Goal: Information Seeking & Learning: Learn about a topic

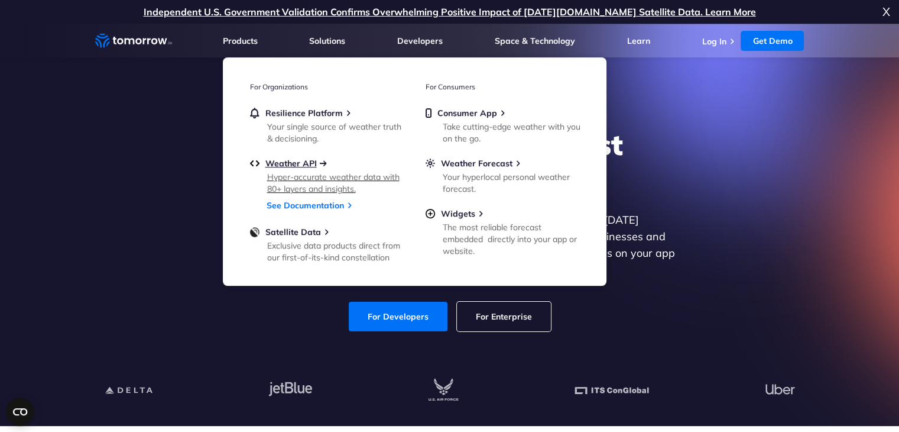
click at [302, 168] on span "Weather API" at bounding box center [291, 163] width 51 height 11
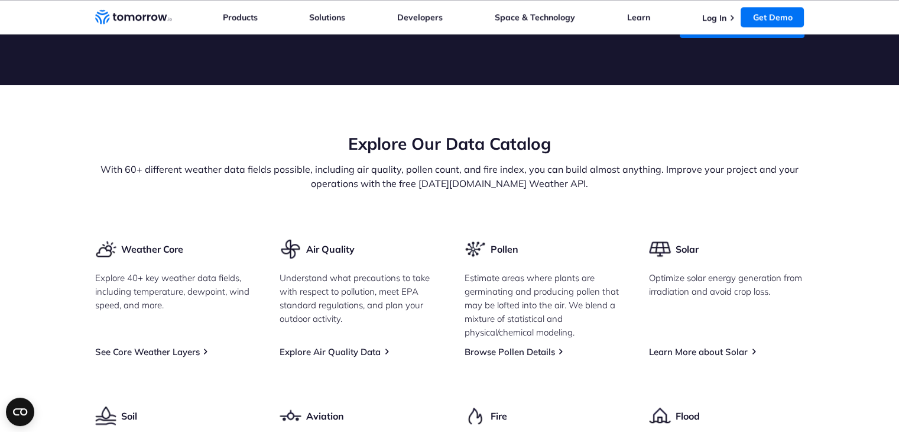
scroll to position [1124, 0]
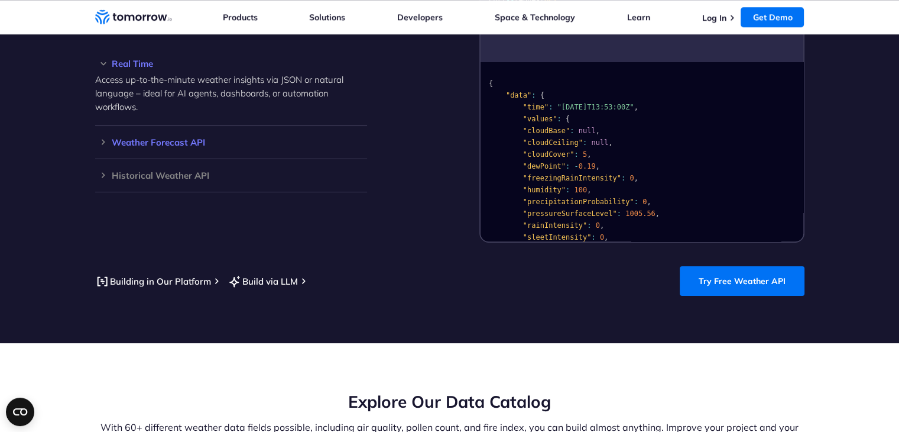
click at [192, 138] on h3 "Weather Forecast API" at bounding box center [231, 142] width 272 height 9
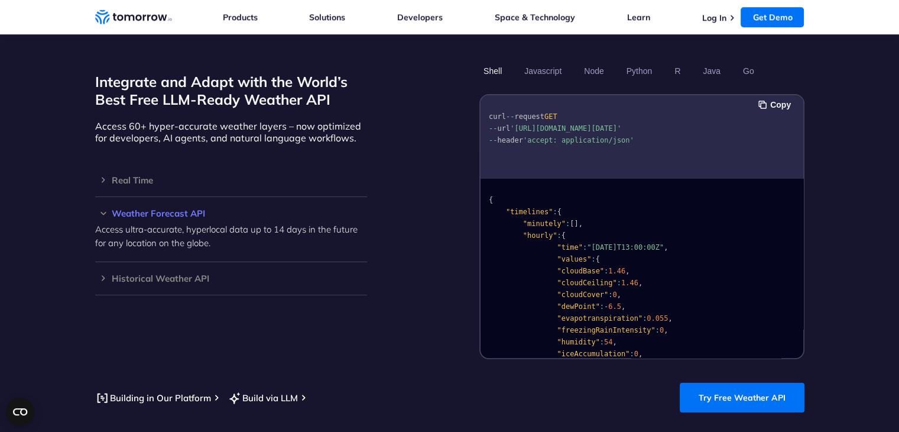
scroll to position [1005, 0]
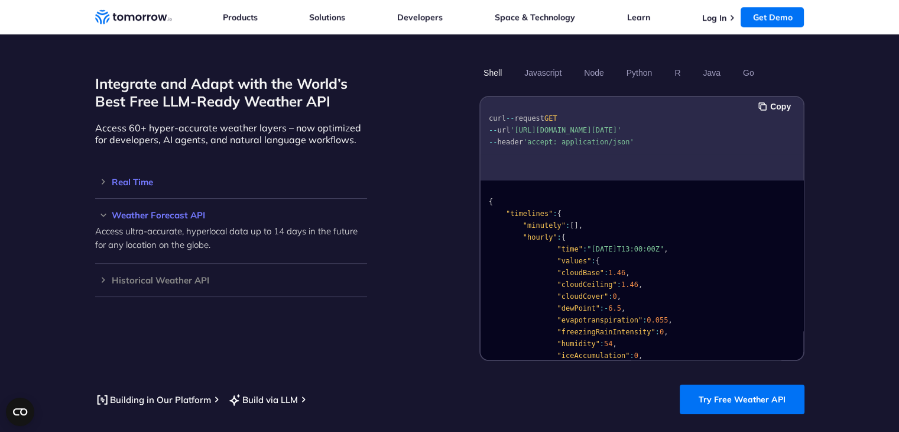
click at [136, 177] on h3 "Real Time" at bounding box center [231, 181] width 272 height 9
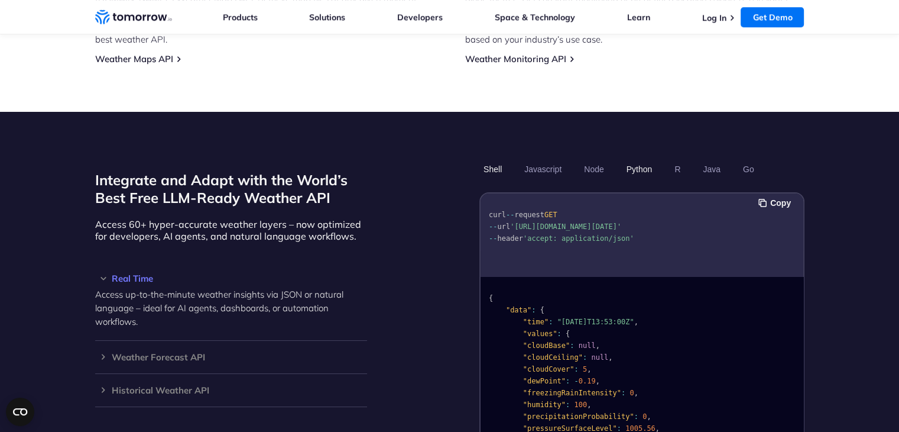
scroll to position [887, 0]
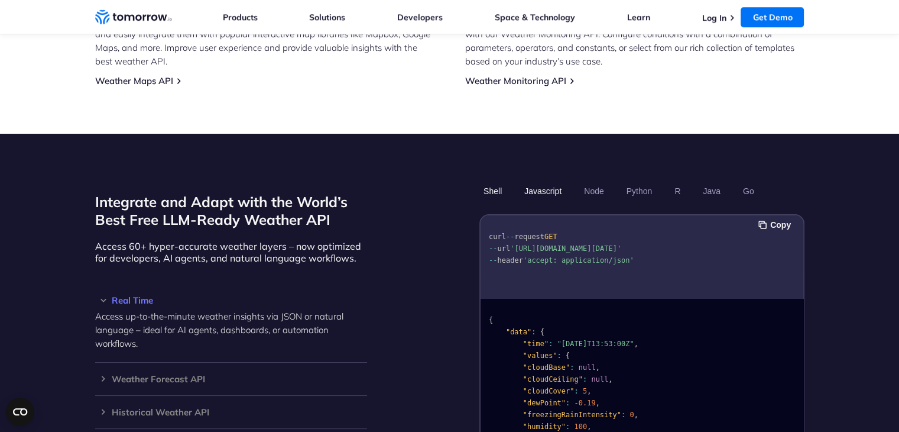
click at [545, 181] on button "Javascript" at bounding box center [543, 191] width 46 height 20
click at [604, 182] on button "Node" at bounding box center [594, 191] width 28 height 20
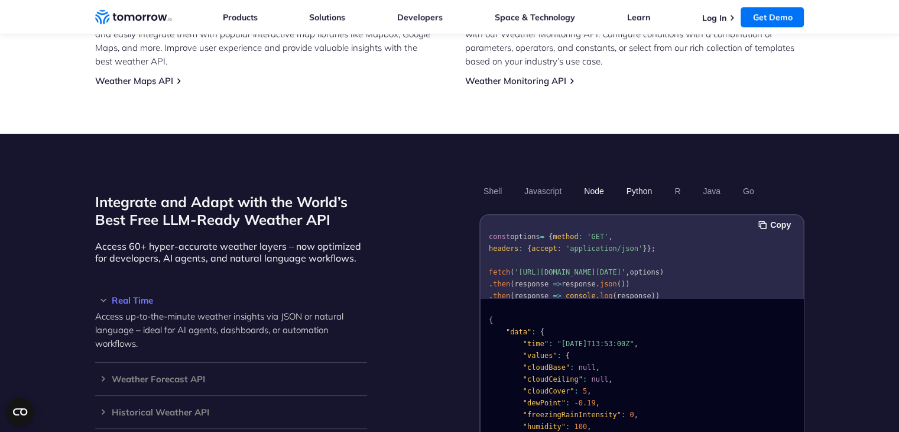
click at [639, 182] on button "Python" at bounding box center [639, 191] width 34 height 20
click at [686, 181] on ul "Shell Javascript Node Python R Java Go" at bounding box center [642, 191] width 325 height 20
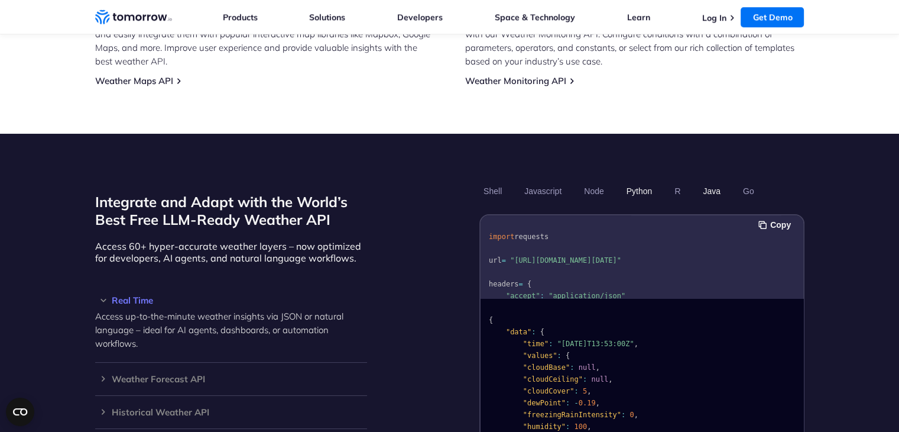
click at [707, 181] on button "Java" at bounding box center [712, 191] width 26 height 20
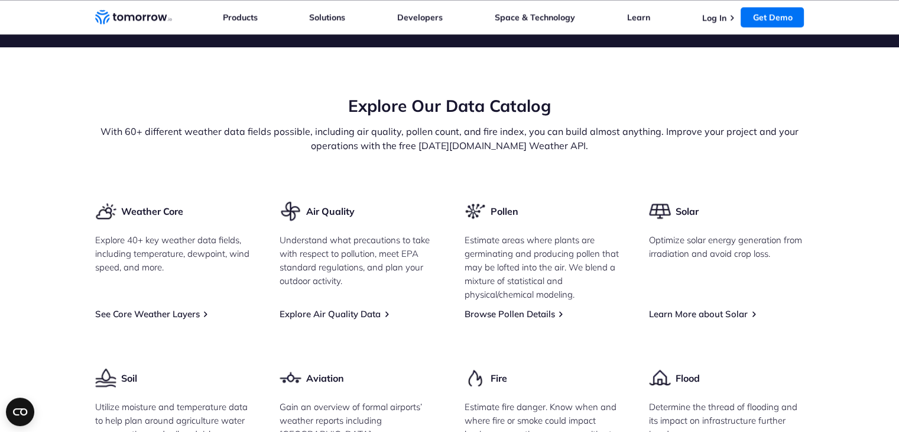
scroll to position [1715, 0]
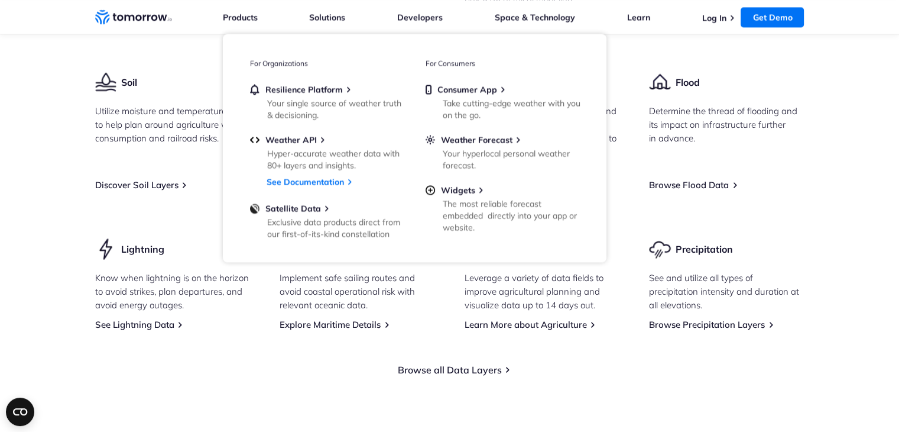
click at [234, 305] on div "Lightning Know when lightning is on the horizon to avoid strikes, plan departur…" at bounding box center [173, 284] width 156 height 92
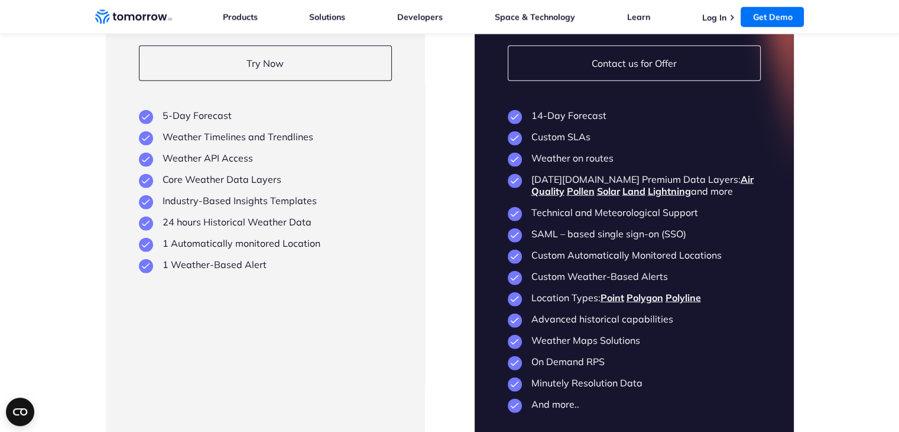
scroll to position [2898, 0]
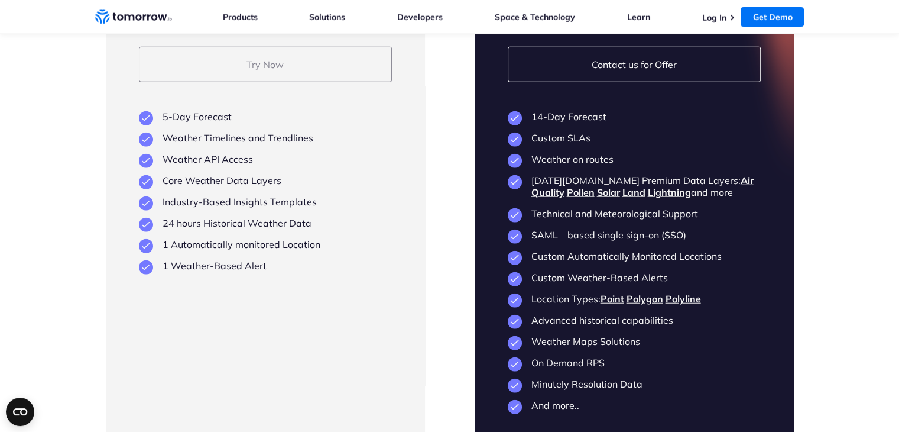
click at [351, 48] on link "Try Now" at bounding box center [265, 64] width 253 height 35
